Goal: Task Accomplishment & Management: Complete application form

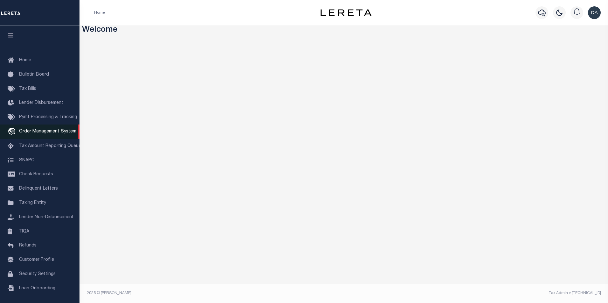
click at [46, 130] on span "Order Management System" at bounding box center [47, 131] width 57 height 4
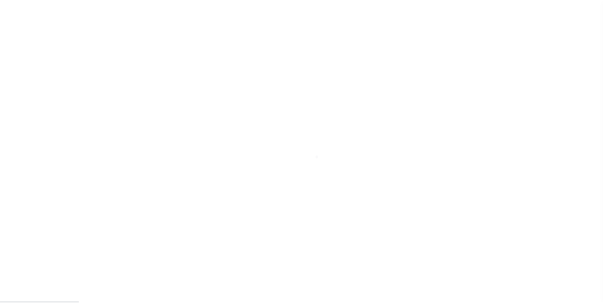
scroll to position [6, 0]
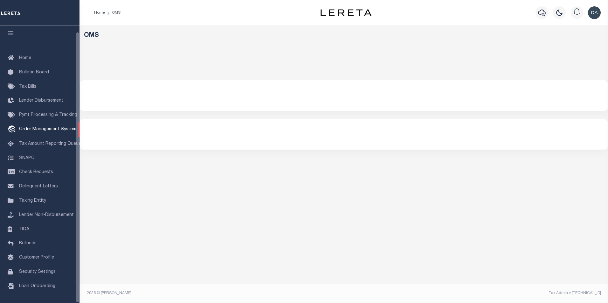
select select "200"
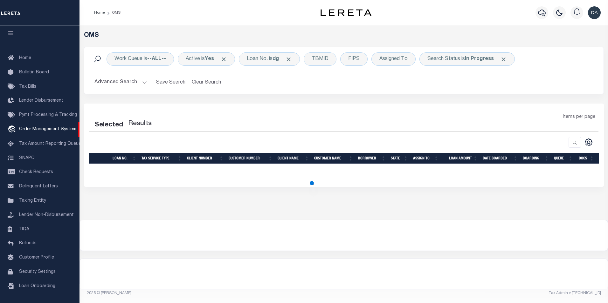
select select "200"
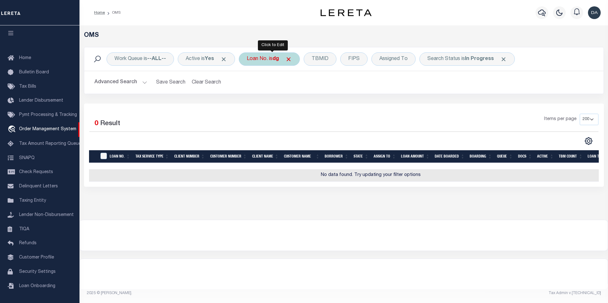
click at [256, 59] on div "Loan No. is dg" at bounding box center [269, 58] width 61 height 13
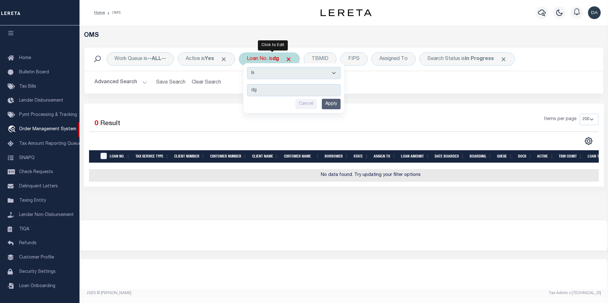
click at [261, 72] on select "Is Contains" at bounding box center [294, 73] width 94 height 12
select select "c"
click at [249, 67] on select "Is Contains" at bounding box center [294, 73] width 94 height 12
click at [327, 102] on input "Apply" at bounding box center [331, 104] width 19 height 10
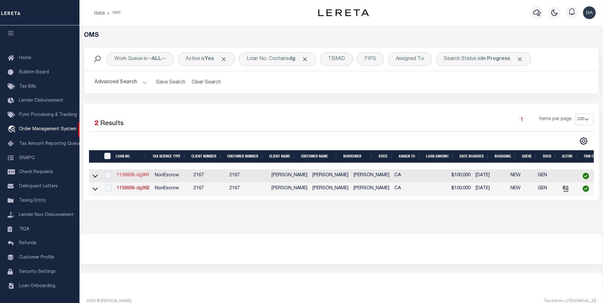
click at [137, 178] on link "1159958-dg991" at bounding box center [133, 175] width 33 height 4
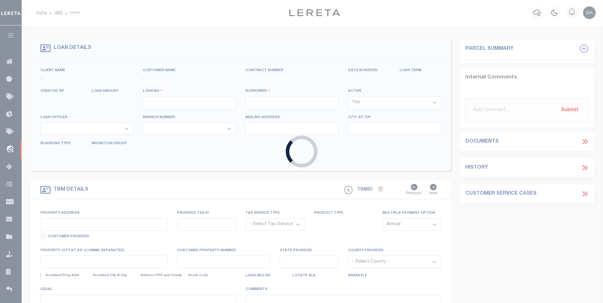
type input "1159958-dg991"
type input "[PERSON_NAME]"
select select
type input "91007"
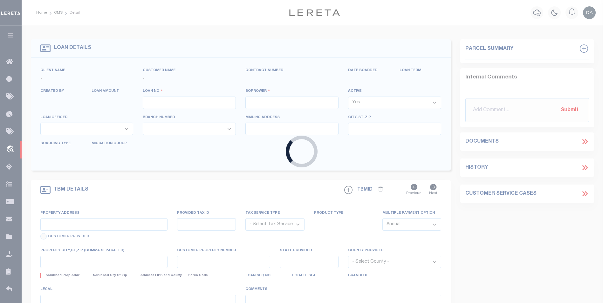
type input "[DATE]"
select select "10"
select select "NonEscrow"
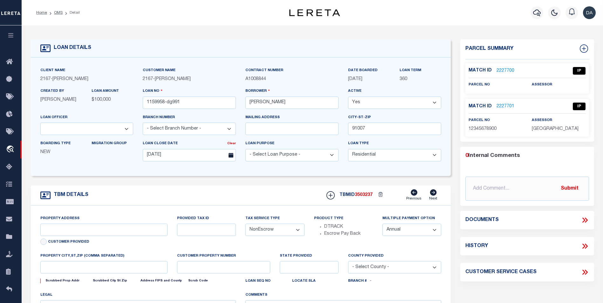
type input "[STREET_ADDRESS]"
select select
type input "ARCADIA CA 91007"
type input "CA"
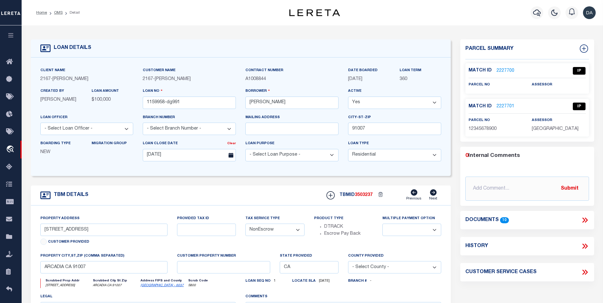
click at [586, 219] on icon at bounding box center [586, 220] width 3 height 5
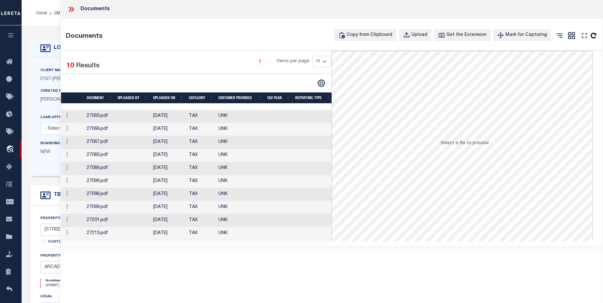
click at [176, 263] on div "Documents Documents Copy from Clipboard Upload Get the Extension Mark for Captu…" at bounding box center [331, 143] width 543 height 286
drag, startPoint x: 102, startPoint y: 284, endPoint x: 105, endPoint y: 281, distance: 4.7
click at [102, 283] on div "Documents Documents Copy from Clipboard Upload Get the Extension Mark for Captu…" at bounding box center [331, 143] width 543 height 286
click at [101, 115] on td "27065.pdf" at bounding box center [99, 116] width 31 height 13
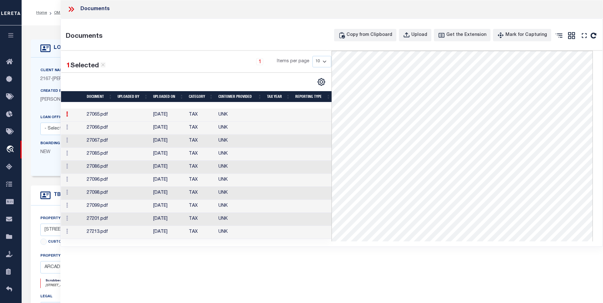
click at [102, 233] on td "27213.pdf" at bounding box center [99, 232] width 31 height 13
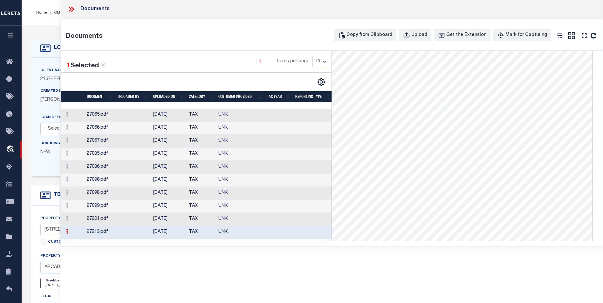
click at [97, 222] on td "27201.pdf" at bounding box center [99, 219] width 31 height 13
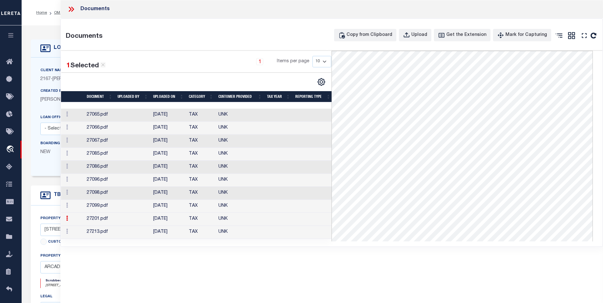
click at [104, 268] on div "Documents Documents Copy from Clipboard Upload Get the Extension Mark for Captu…" at bounding box center [331, 143] width 543 height 286
click at [493, 2] on div "Documents" at bounding box center [331, 9] width 543 height 18
click at [252, 266] on div "Documents Documents Copy from Clipboard Upload Get the Extension Mark for Captu…" at bounding box center [331, 143] width 543 height 286
click at [422, 37] on div "Upload" at bounding box center [420, 35] width 16 height 7
select select
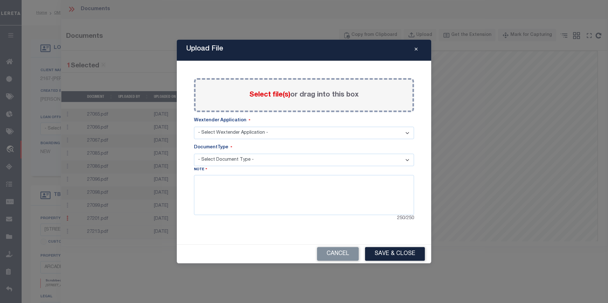
click at [269, 135] on select "- Select Wextender Application - Services Borrower Correspondence" at bounding box center [304, 133] width 220 height 12
select select "6"
click at [194, 127] on select "- Select Wextender Application - Services Borrower Correspondence" at bounding box center [304, 133] width 220 height 12
click at [240, 162] on select "- Select Document Type - Tax Service Documents" at bounding box center [304, 160] width 220 height 12
select select "TAX"
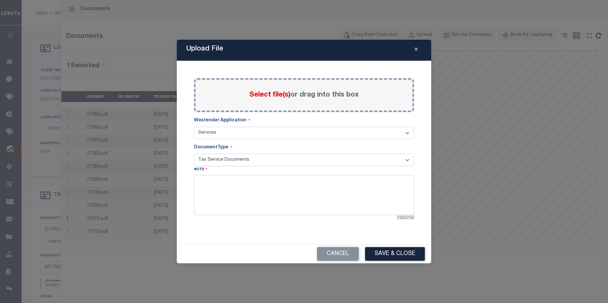
click at [194, 154] on select "- Select Document Type - Tax Service Documents" at bounding box center [304, 160] width 220 height 12
click at [241, 201] on textarea at bounding box center [304, 195] width 220 height 40
type textarea "aaa"
click at [281, 98] on span "Select file(s)" at bounding box center [269, 95] width 41 height 7
click at [0, 0] on input "Select file(s) or drag into this box" at bounding box center [0, 0] width 0 height 0
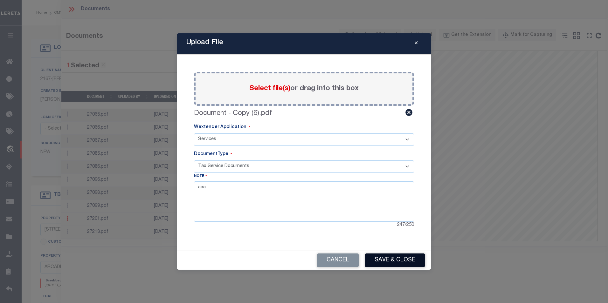
click at [410, 263] on button "Save & Close" at bounding box center [395, 261] width 60 height 14
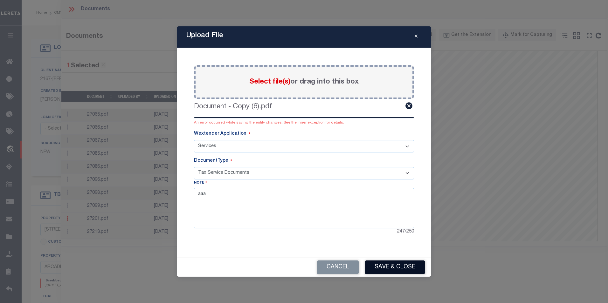
click at [395, 265] on button "Save & Close" at bounding box center [395, 268] width 60 height 14
